Goal: Task Accomplishment & Management: Use online tool/utility

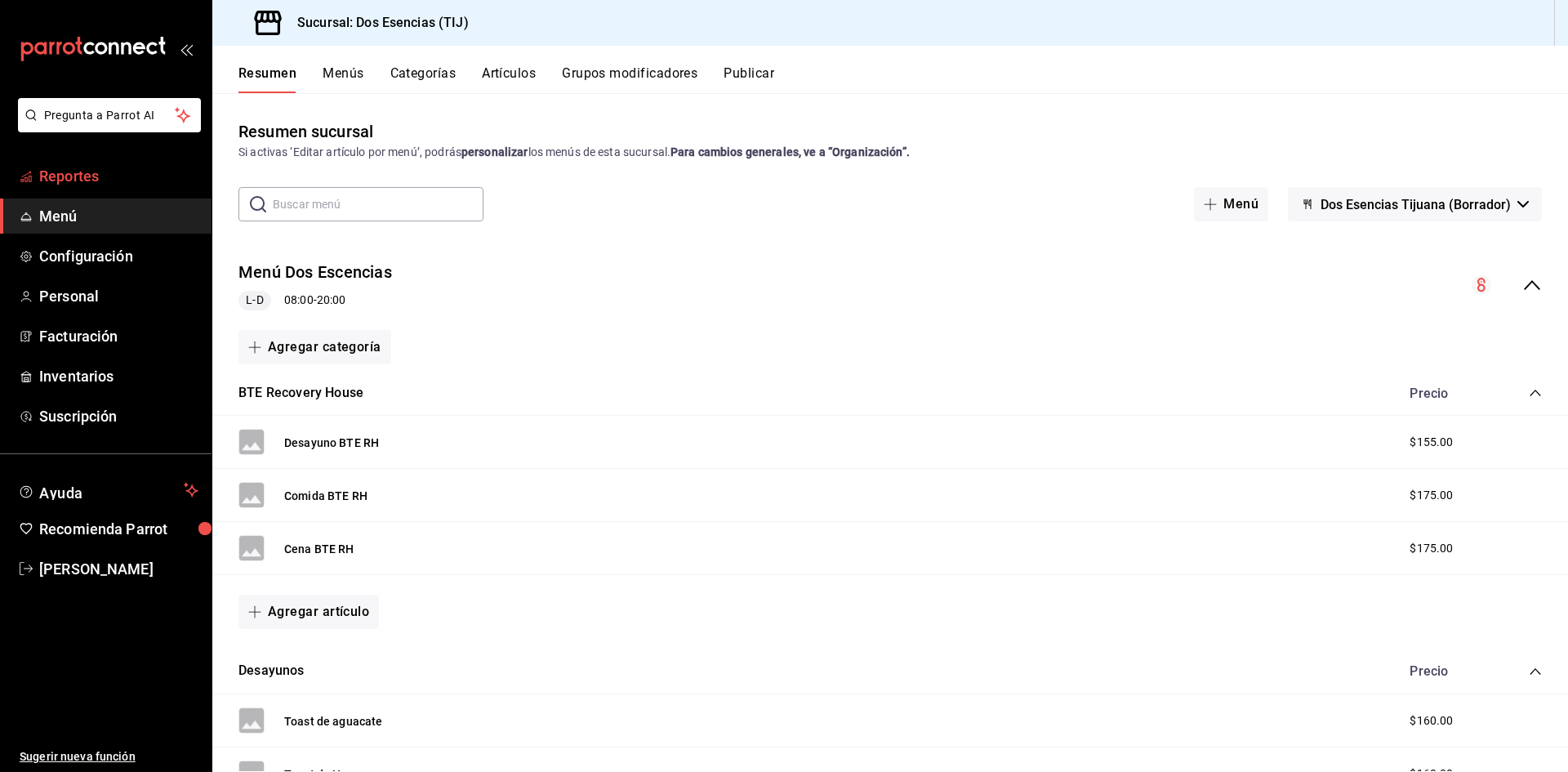
click at [67, 172] on span "Reportes" at bounding box center [119, 176] width 160 height 22
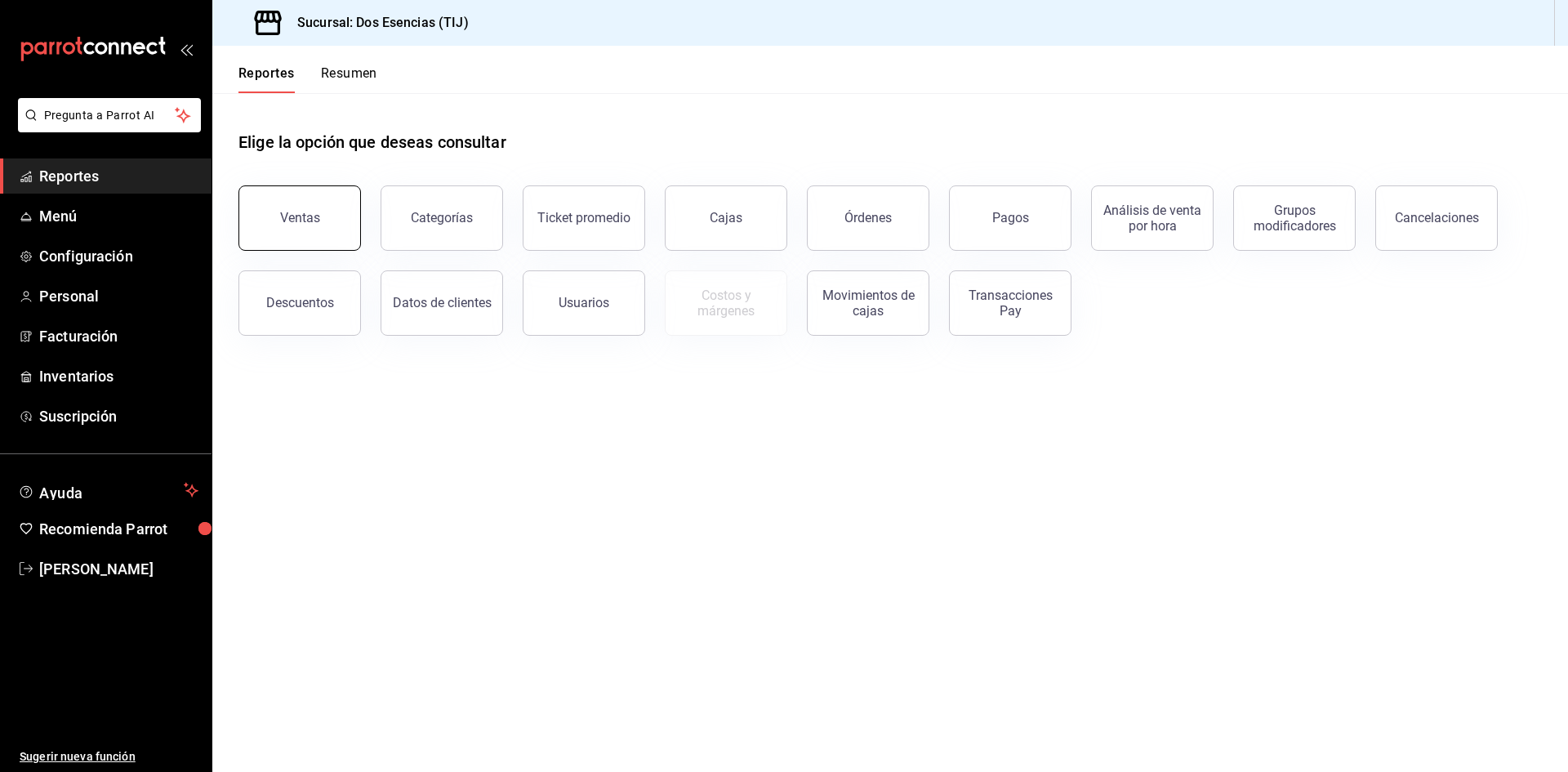
click at [295, 218] on div "Ventas" at bounding box center [300, 218] width 40 height 16
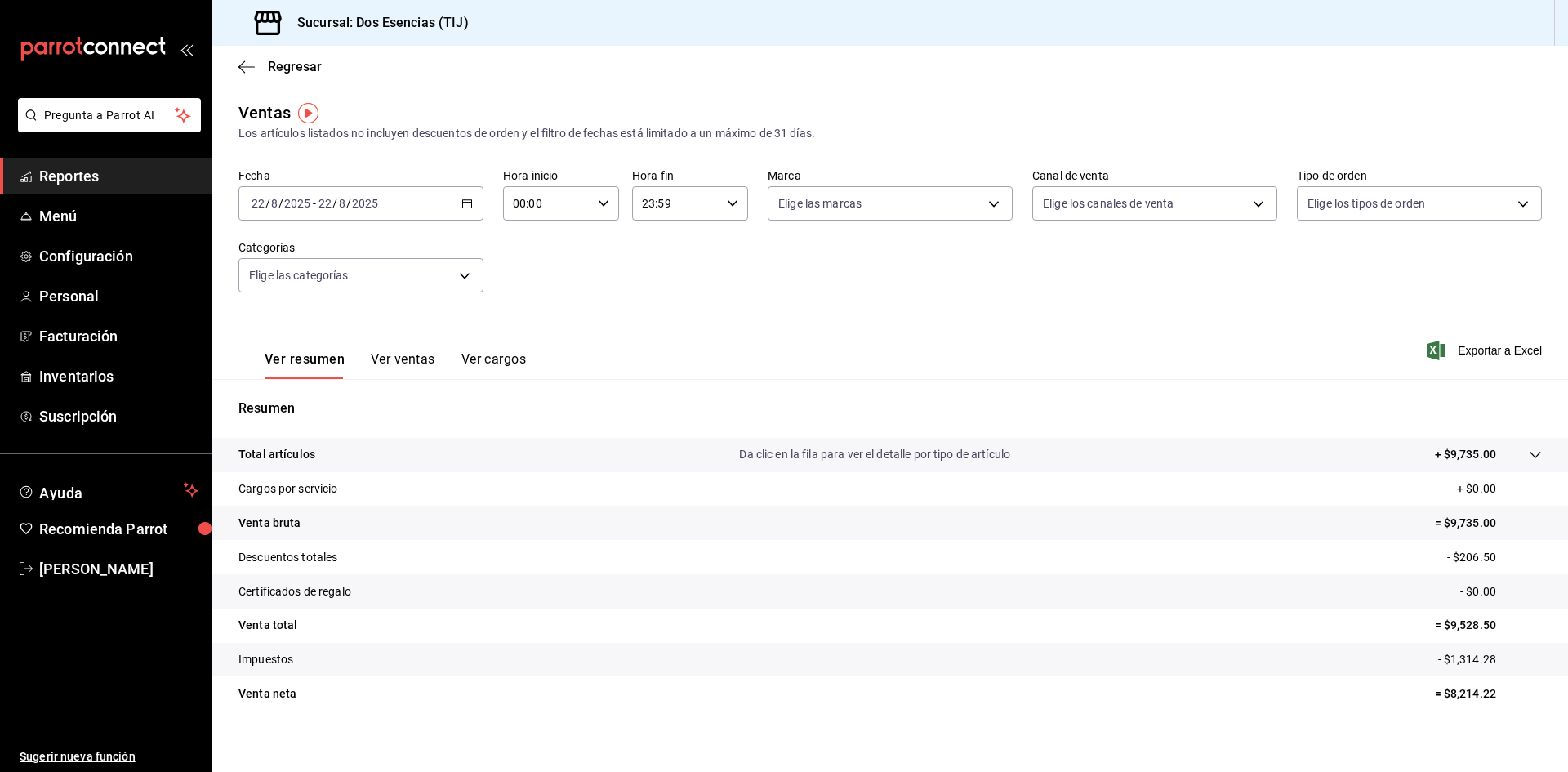
click at [463, 200] on \(Stroke\) "button" at bounding box center [467, 204] width 9 height 9
click at [314, 288] on span "Ayer" at bounding box center [315, 289] width 127 height 17
click at [467, 200] on \(Stroke\) "button" at bounding box center [467, 204] width 9 height 9
click at [469, 203] on \(Stroke\) "button" at bounding box center [467, 204] width 9 height 9
click at [272, 293] on span "Ayer" at bounding box center [315, 289] width 127 height 17
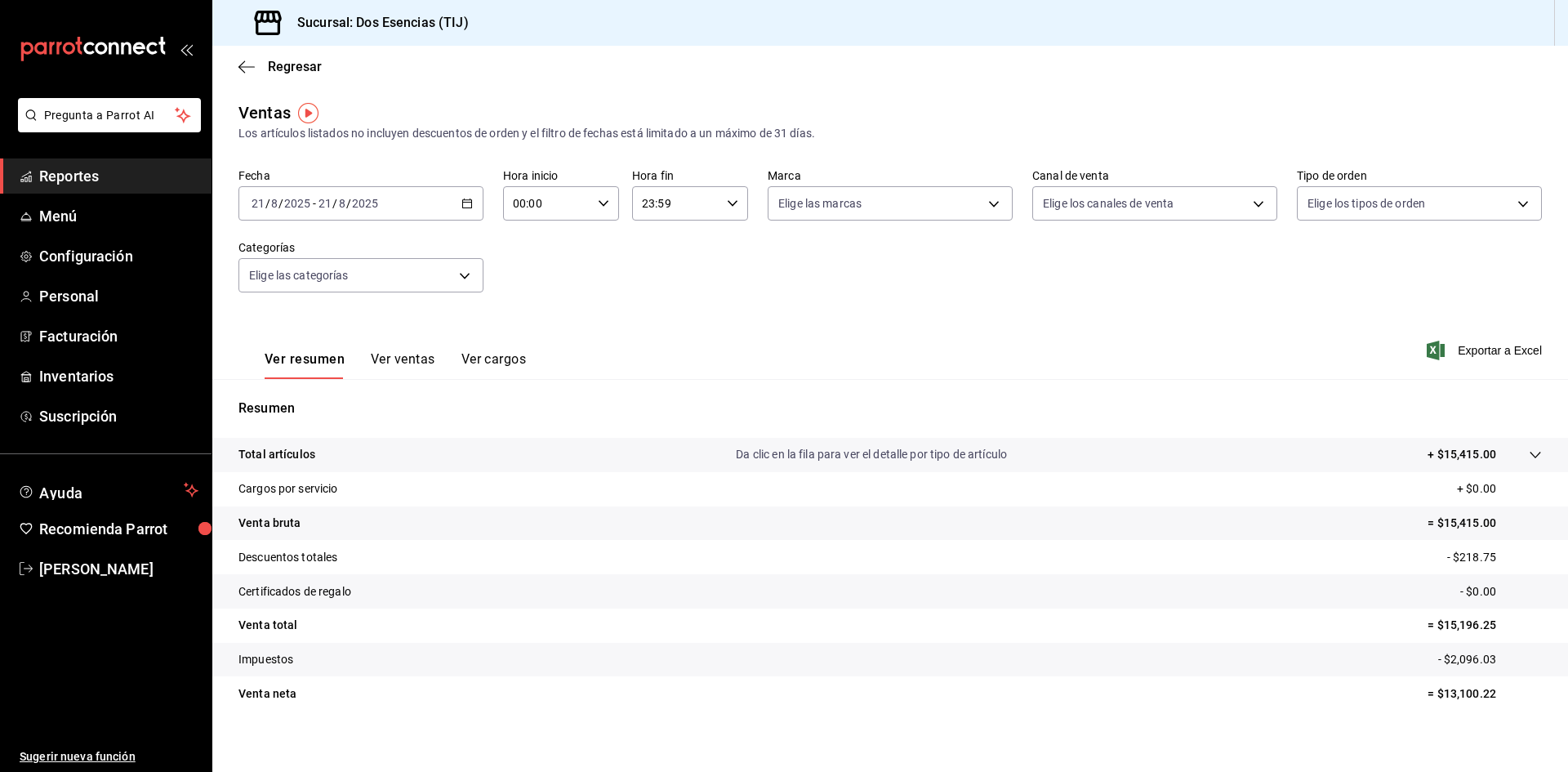
click at [462, 199] on icon "button" at bounding box center [467, 204] width 11 height 11
click at [269, 401] on span "Rango de fechas" at bounding box center [315, 400] width 127 height 17
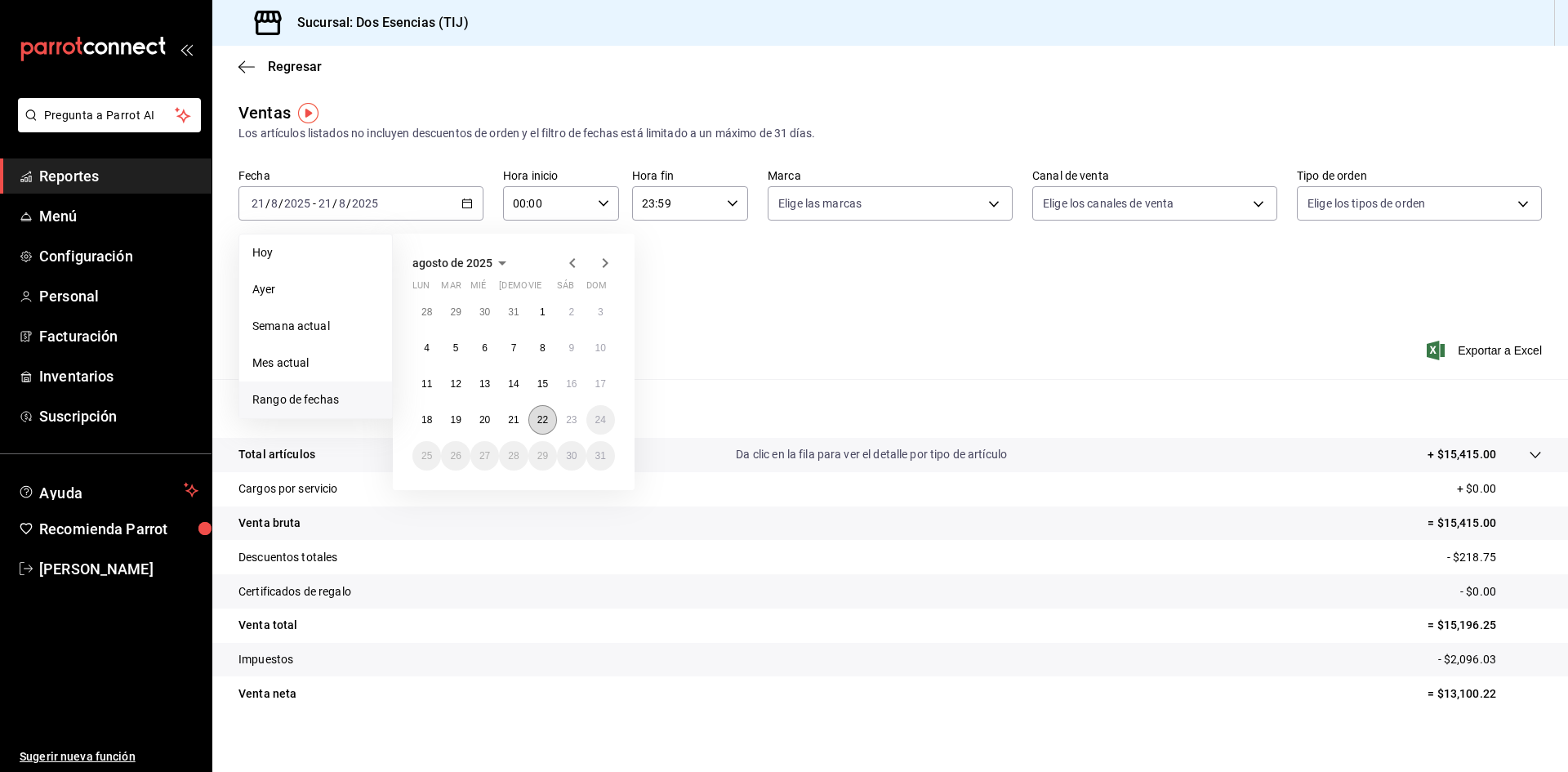
click at [544, 422] on abbr "22" at bounding box center [542, 420] width 10 height 11
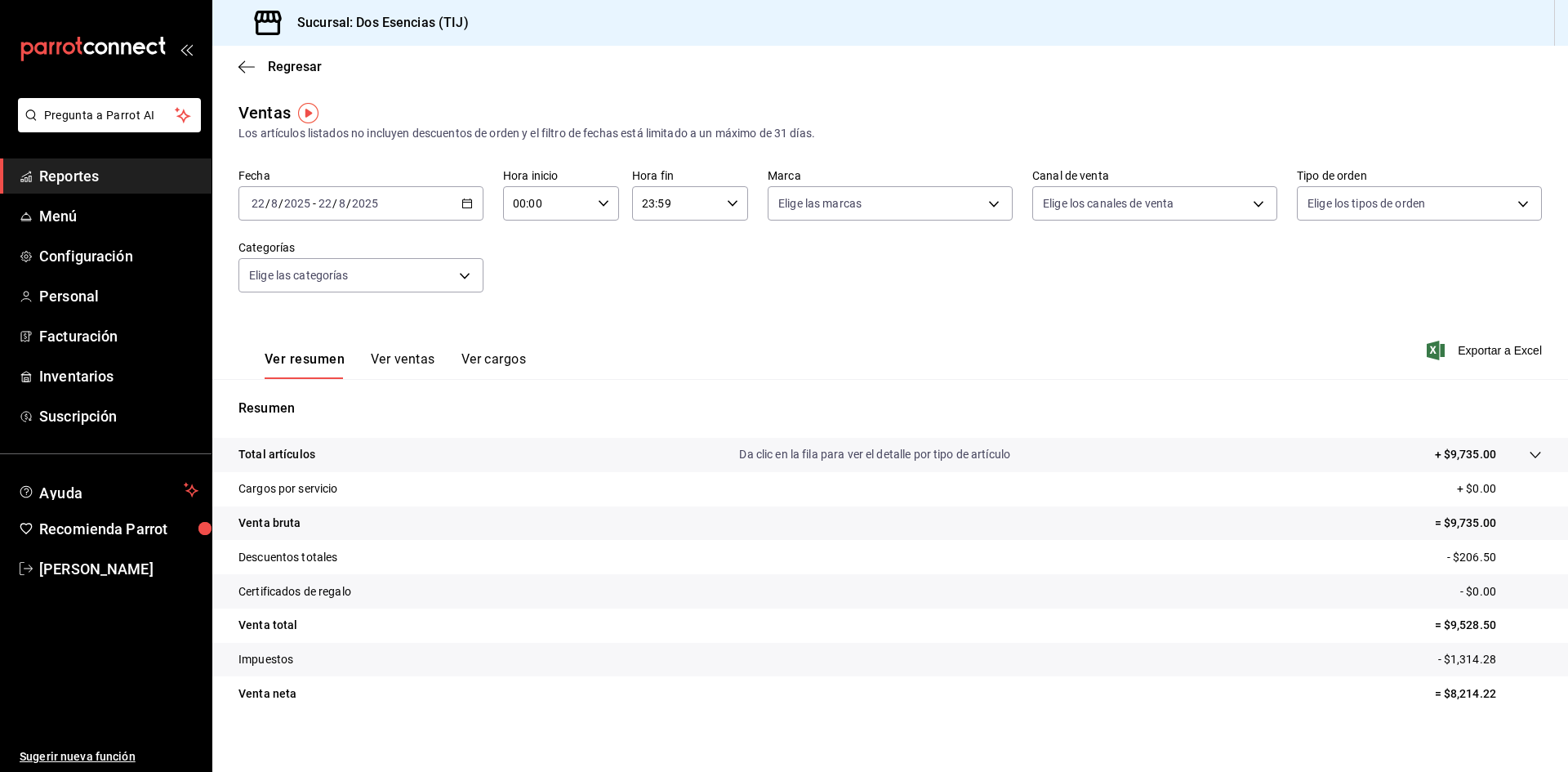
click at [467, 204] on icon "button" at bounding box center [467, 204] width 11 height 11
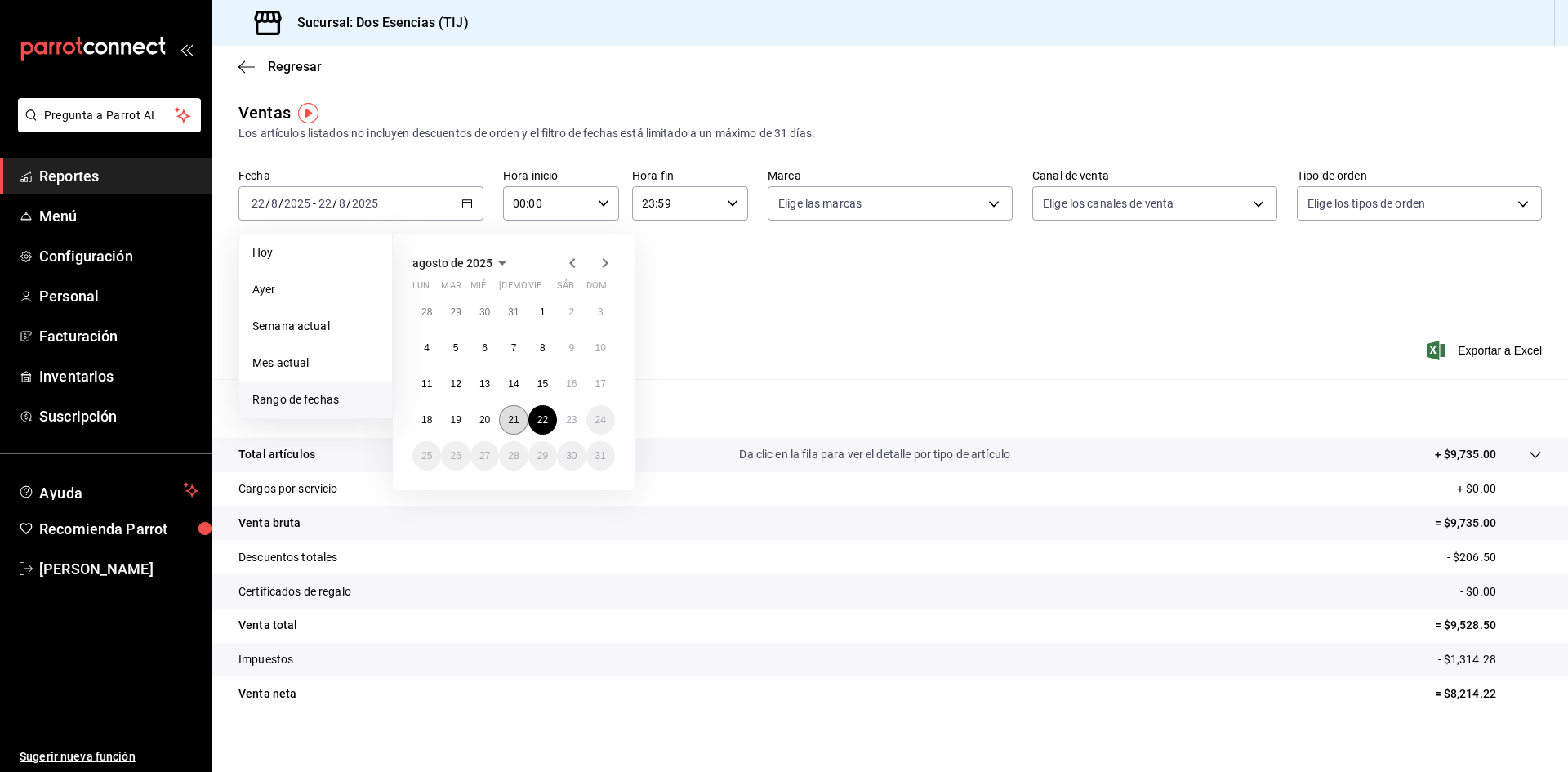
click at [509, 426] on button "21" at bounding box center [512, 419] width 29 height 29
click at [509, 425] on abbr "21" at bounding box center [512, 420] width 10 height 11
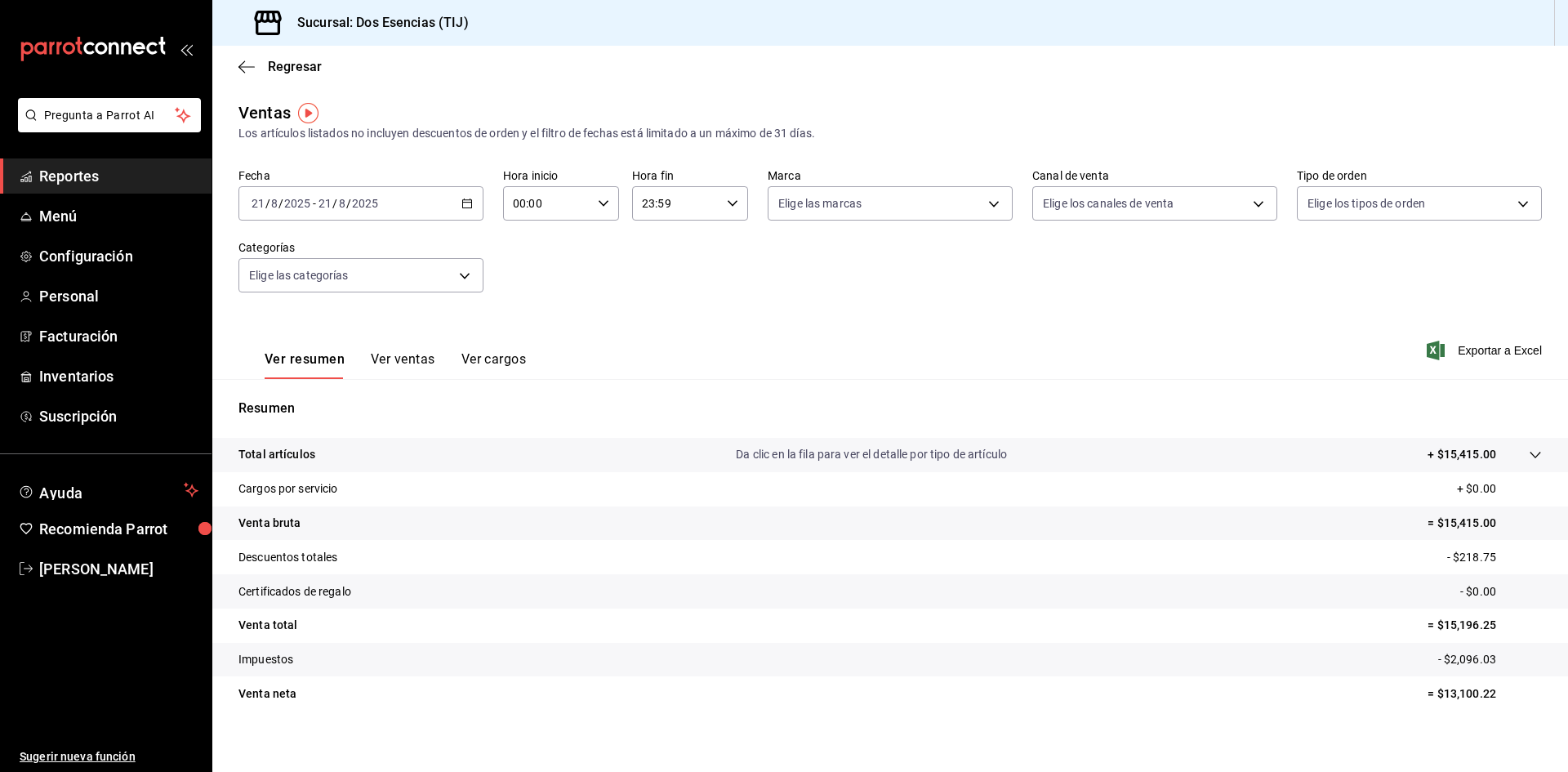
click at [32, 179] on icon "mailbox folders" at bounding box center [26, 176] width 13 height 13
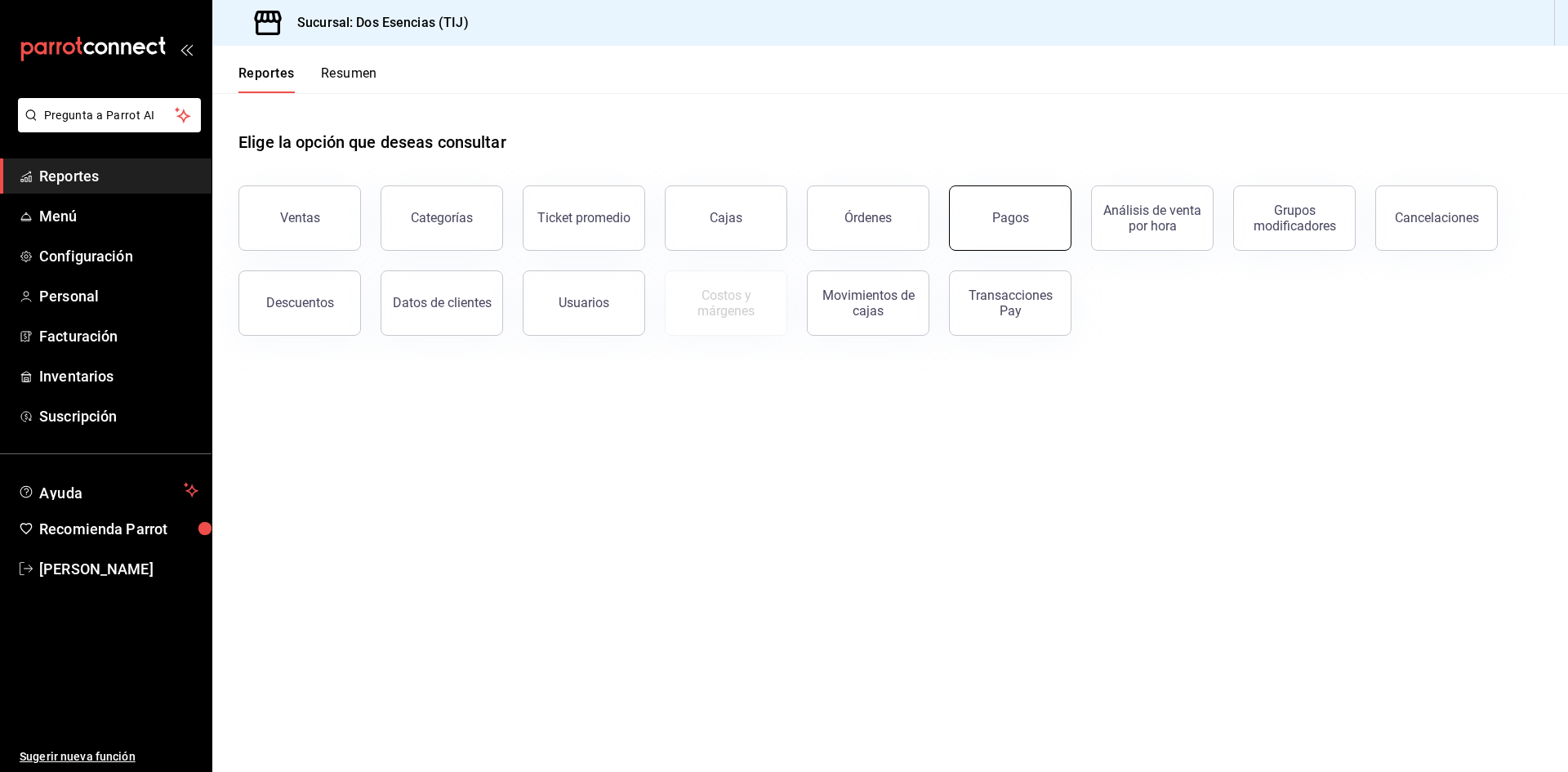
click at [1006, 222] on div "Pagos" at bounding box center [1010, 218] width 36 height 16
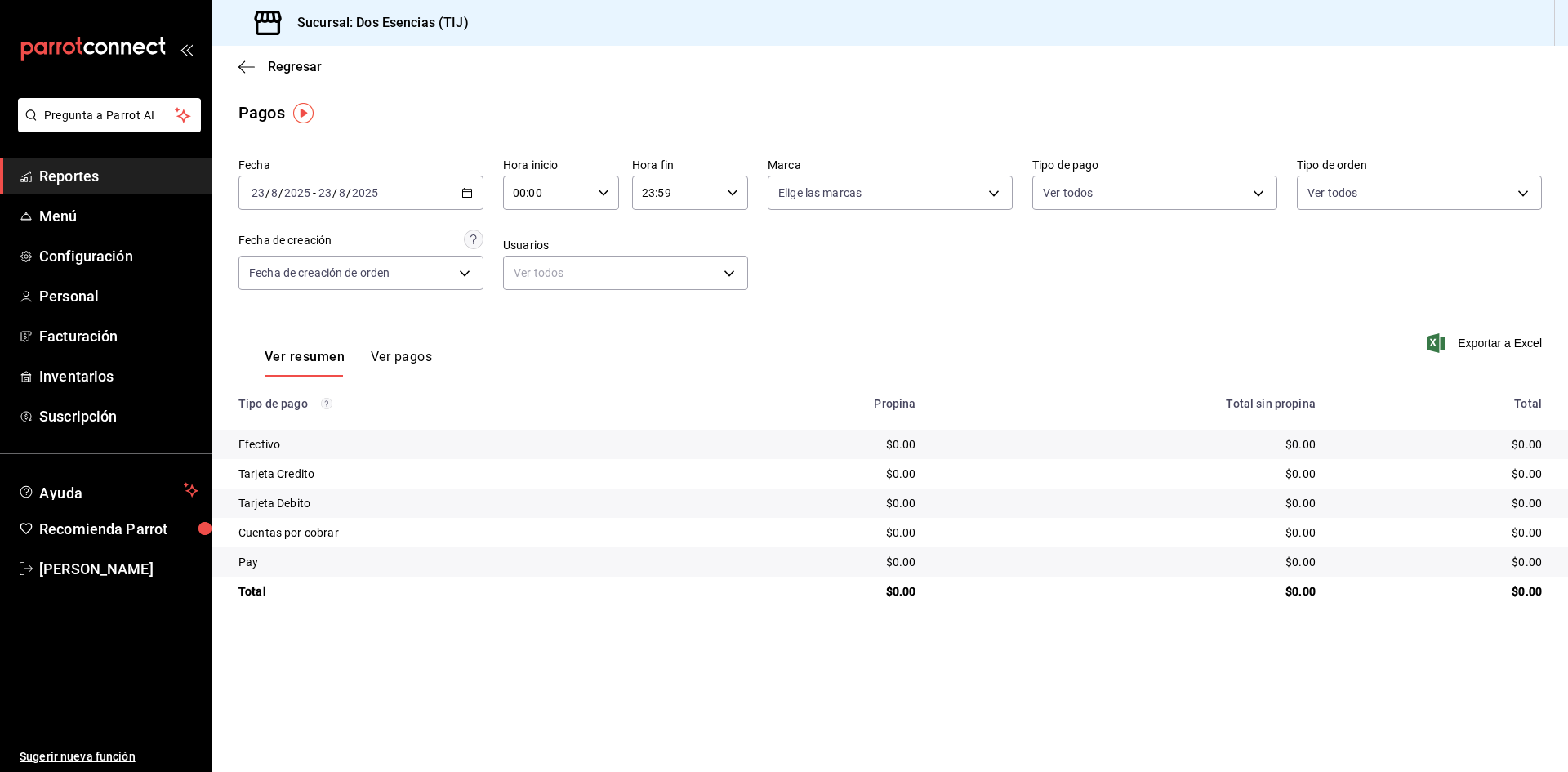
click at [467, 195] on icon "button" at bounding box center [467, 192] width 11 height 11
click at [287, 272] on span "Ayer" at bounding box center [315, 279] width 127 height 17
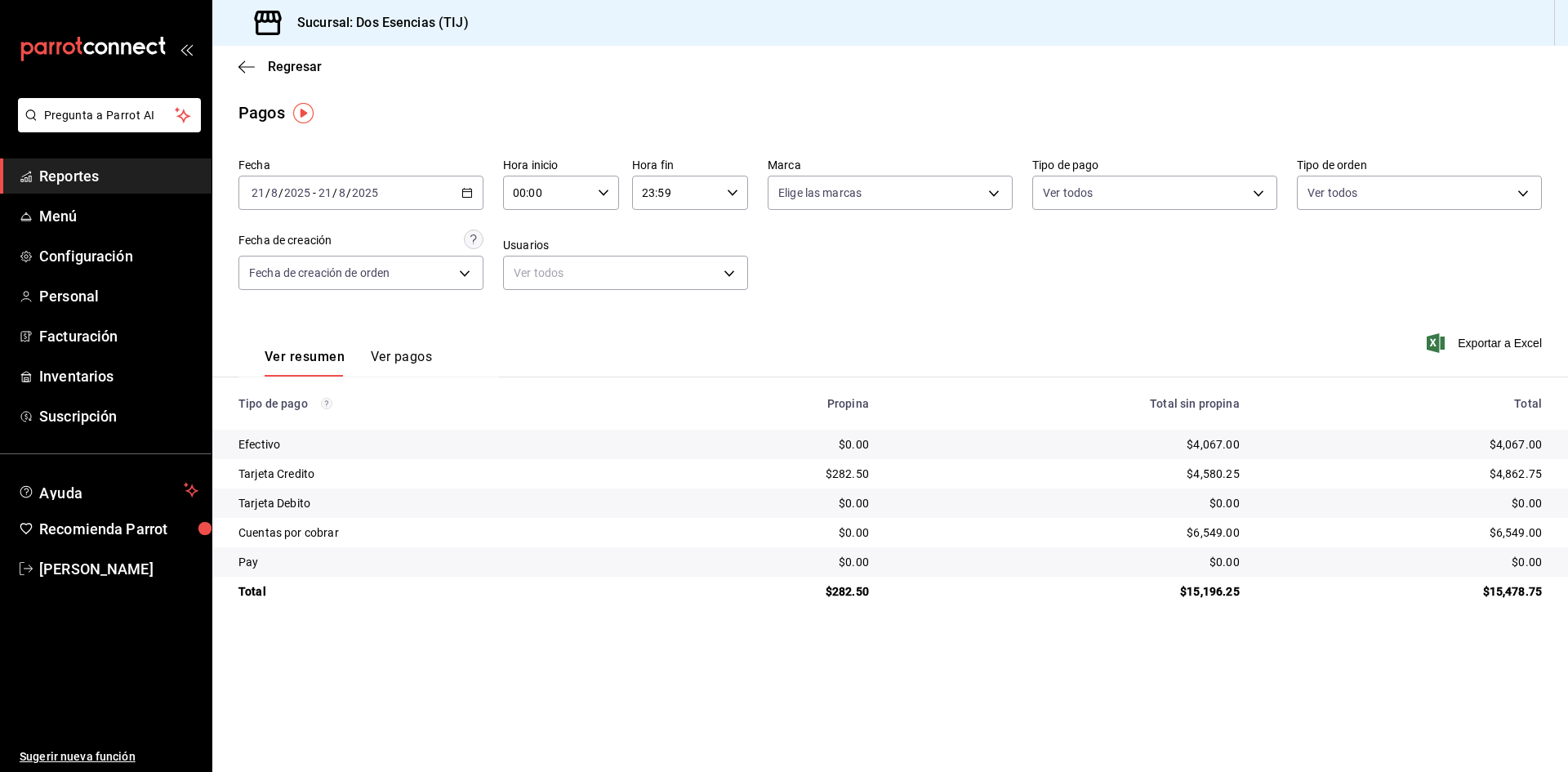
click at [467, 192] on \(Stroke\) "button" at bounding box center [468, 191] width 9 height 1
click at [275, 426] on span "Rango de fechas" at bounding box center [315, 426] width 127 height 17
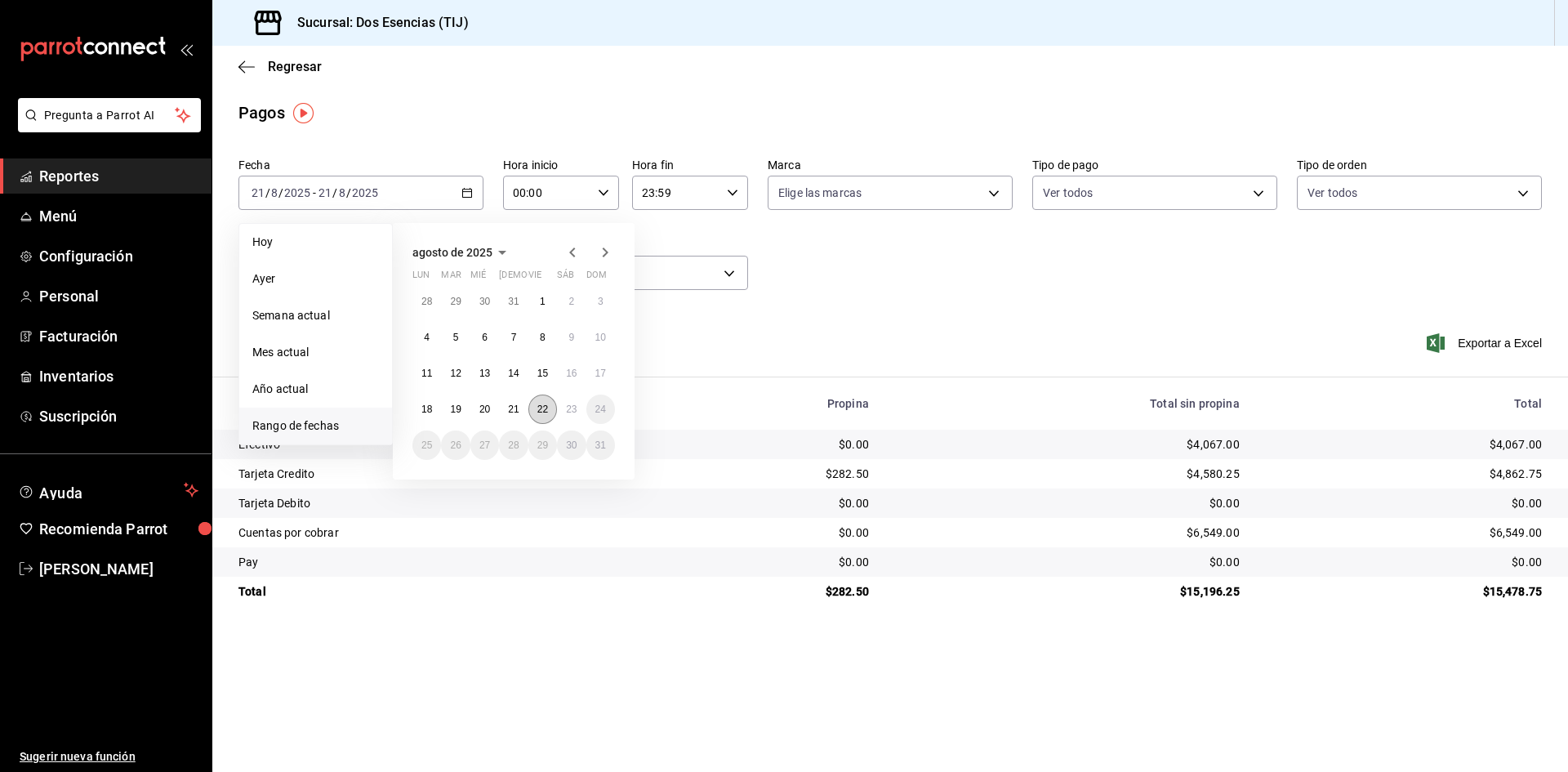
click at [538, 408] on abbr "22" at bounding box center [542, 409] width 10 height 11
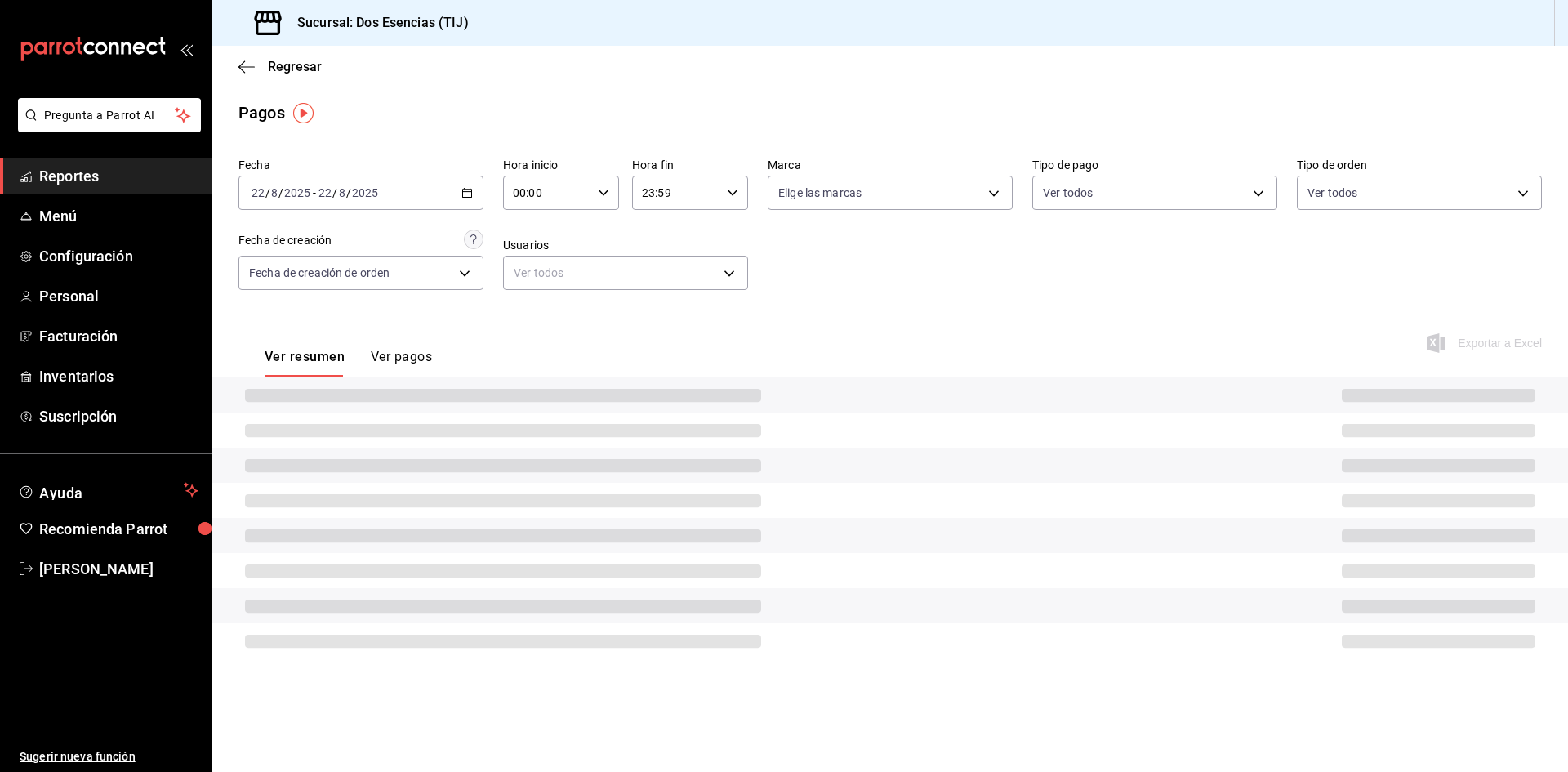
click at [538, 408] on div at bounding box center [889, 395] width 1355 height 35
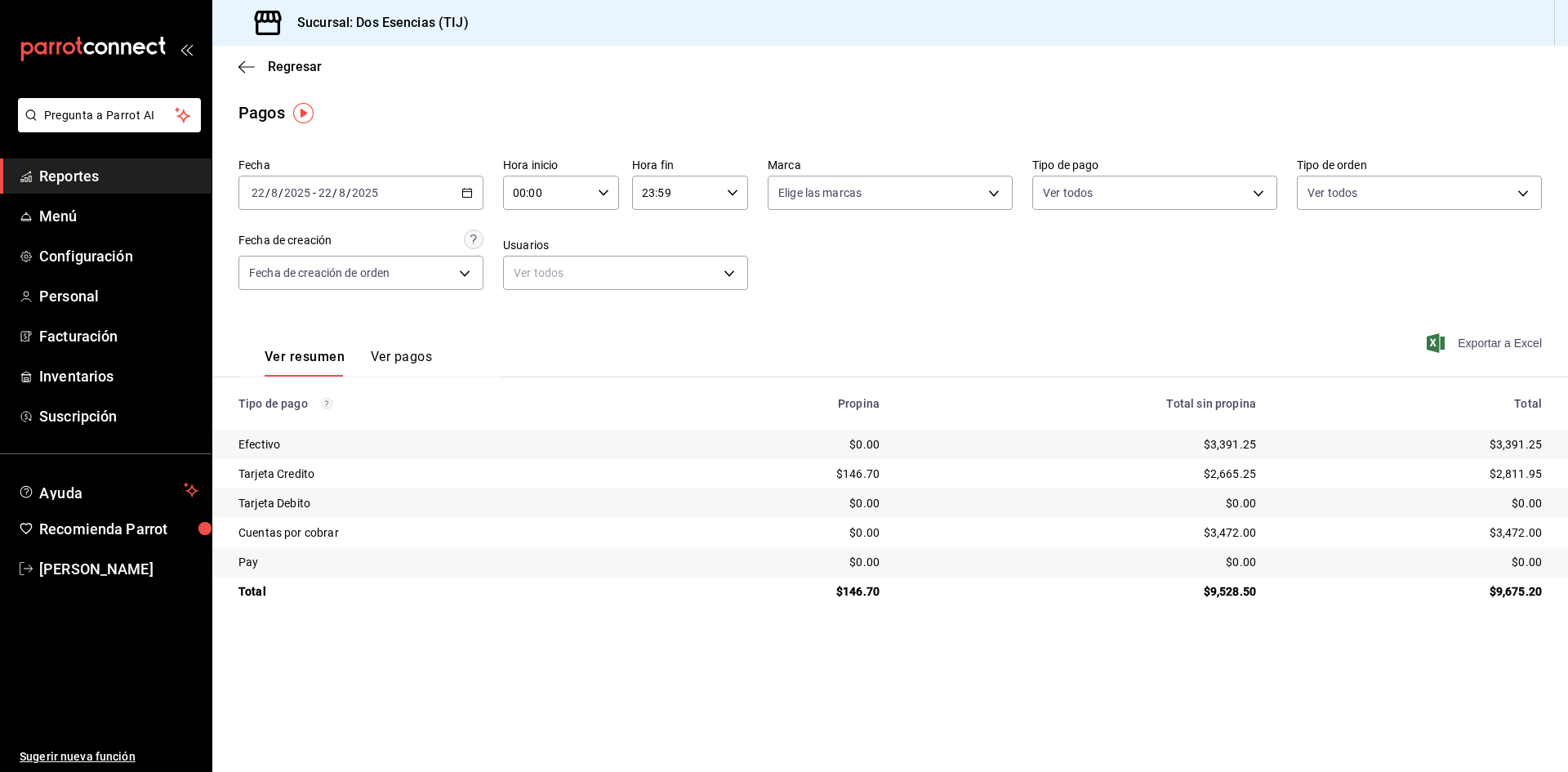
click at [1496, 341] on span "Exportar a Excel" at bounding box center [1486, 343] width 112 height 20
click at [465, 192] on \(Stroke\) "button" at bounding box center [468, 191] width 9 height 1
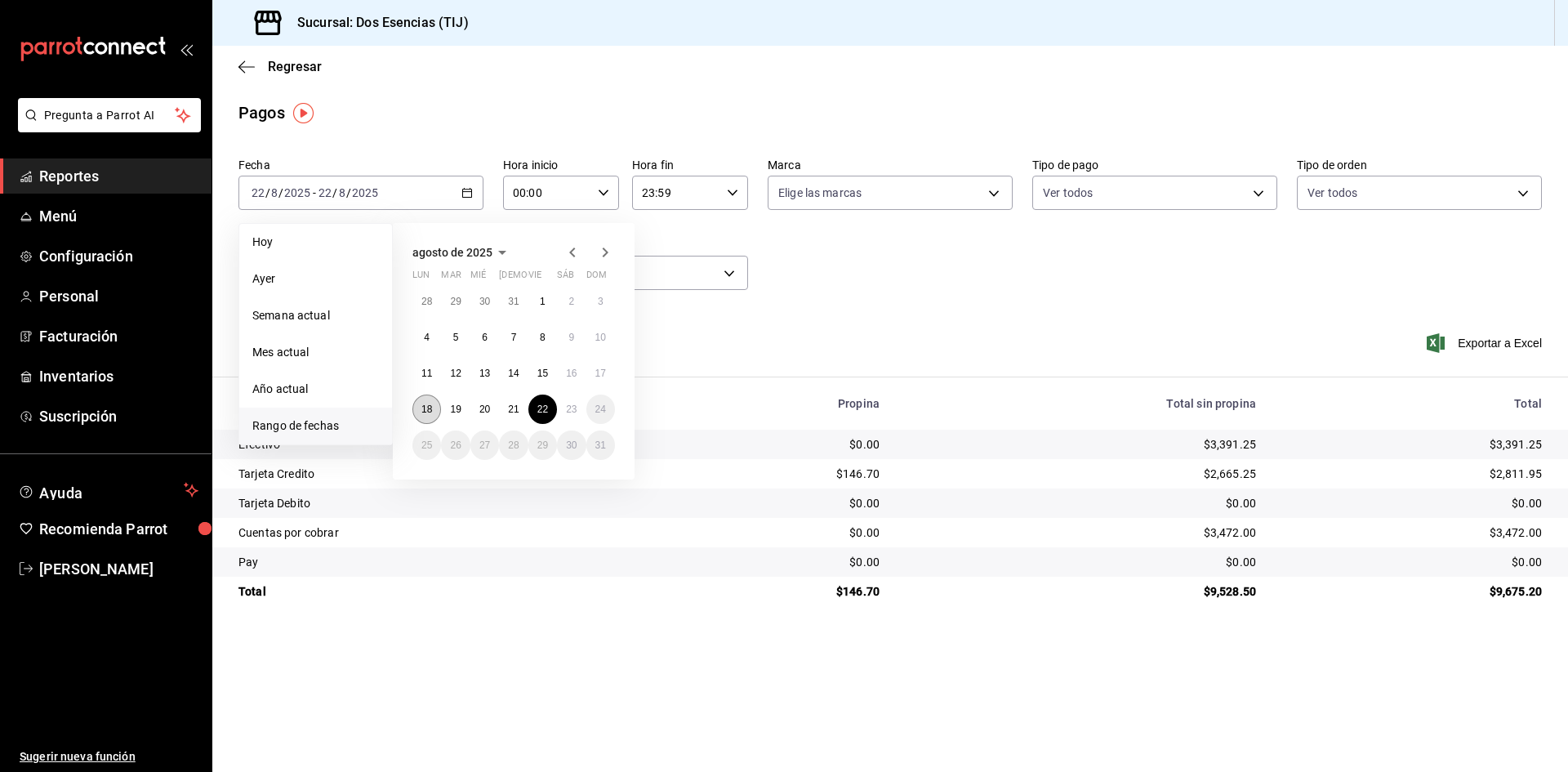
click at [424, 411] on abbr "18" at bounding box center [426, 409] width 10 height 11
click at [540, 411] on abbr "22" at bounding box center [542, 409] width 10 height 11
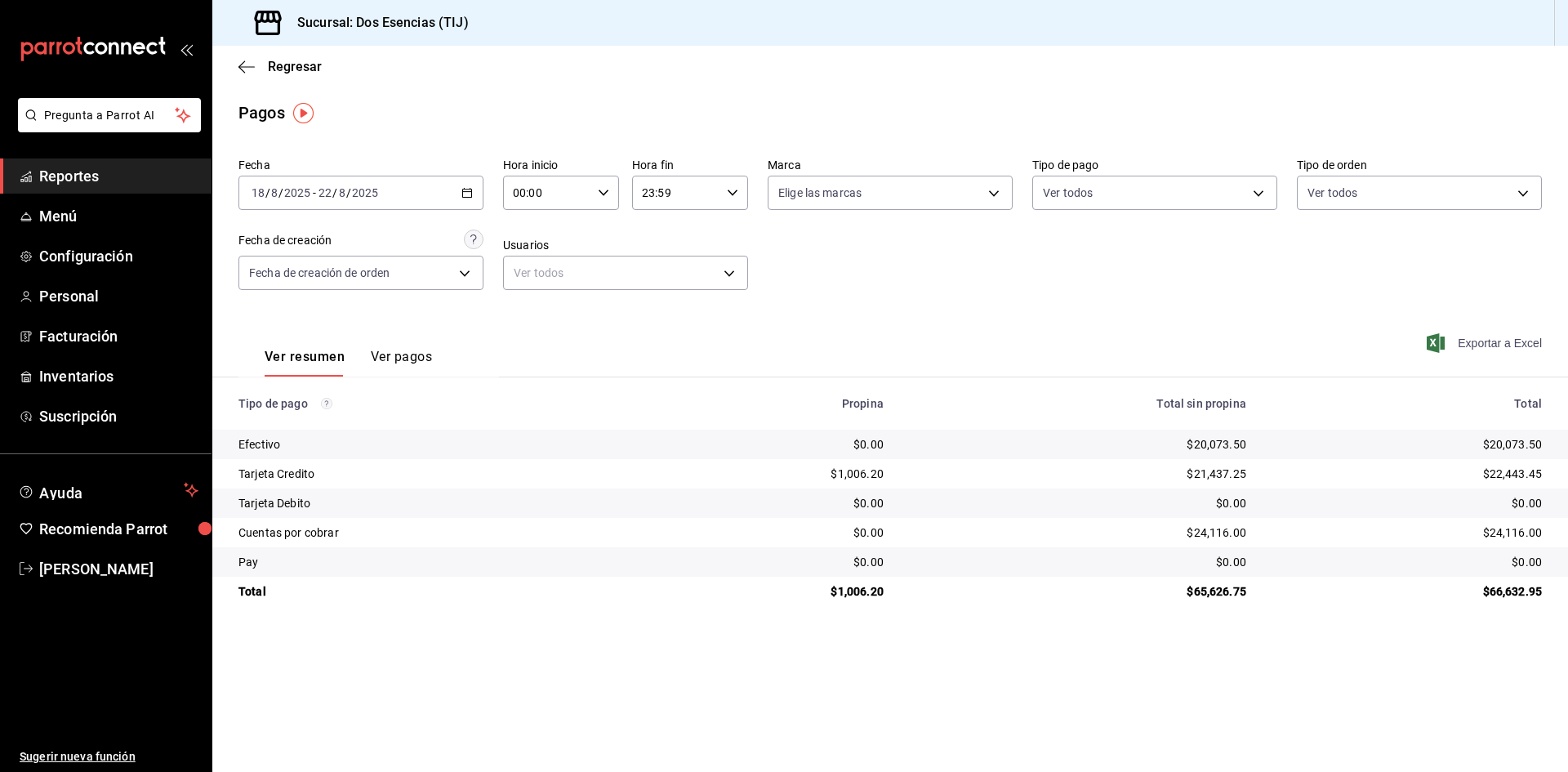
click at [1468, 339] on span "Exportar a Excel" at bounding box center [1486, 343] width 112 height 20
